Goal: Transaction & Acquisition: Purchase product/service

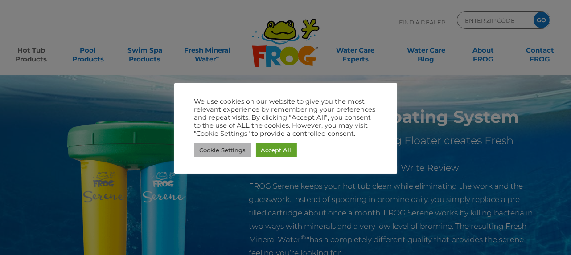
click at [224, 154] on link "Cookie Settings" at bounding box center [222, 150] width 57 height 14
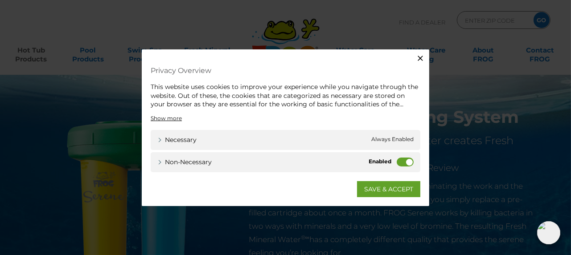
click at [400, 163] on label "Non-necessary" at bounding box center [404, 161] width 17 height 9
click at [0, 0] on input "Non-necessary" at bounding box center [0, 0] width 0 height 0
click at [388, 187] on link "SAVE & ACCEPT" at bounding box center [388, 189] width 63 height 16
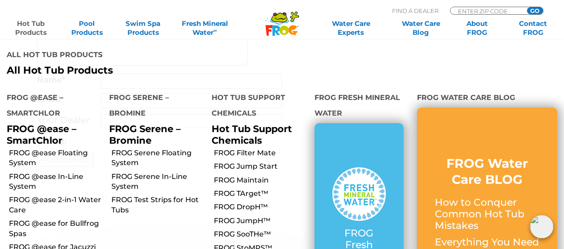
scroll to position [1916, 0]
click at [124, 172] on link "FROG Serene In-Line System" at bounding box center [158, 182] width 94 height 20
